Goal: Transaction & Acquisition: Purchase product/service

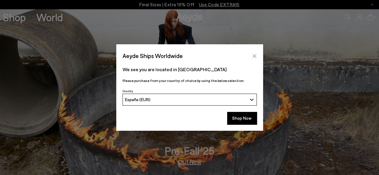
click at [255, 57] on icon "Close" at bounding box center [254, 56] width 5 height 5
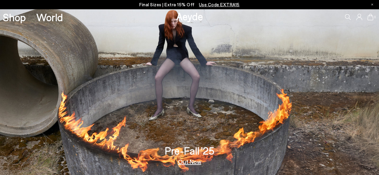
click at [177, 151] on h3 "Pre-Fall '25" at bounding box center [190, 151] width 50 height 10
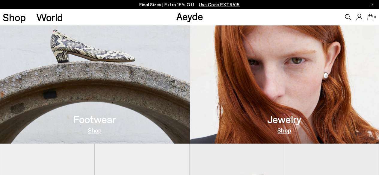
scroll to position [193, 0]
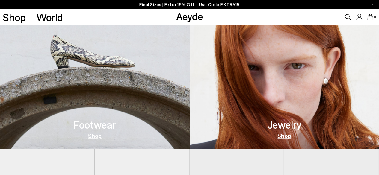
click at [105, 126] on h3 "Footwear" at bounding box center [94, 125] width 43 height 10
click at [95, 134] on link "Shop" at bounding box center [94, 136] width 13 height 6
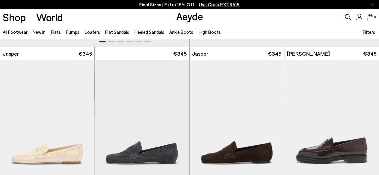
scroll to position [324, 0]
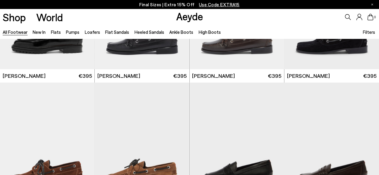
scroll to position [572, 0]
